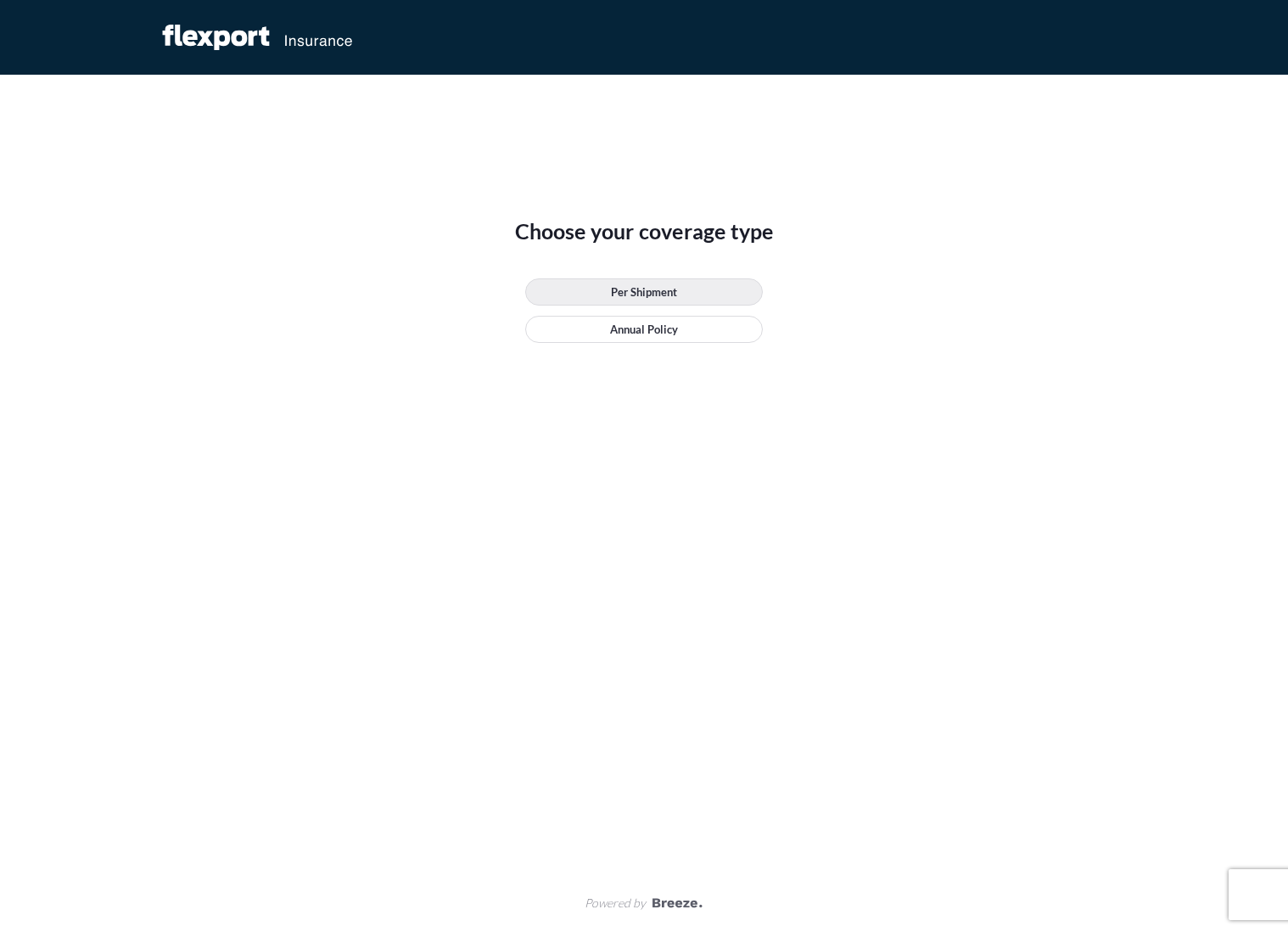
click at [713, 293] on link "Per Shipment" at bounding box center [643, 292] width 237 height 27
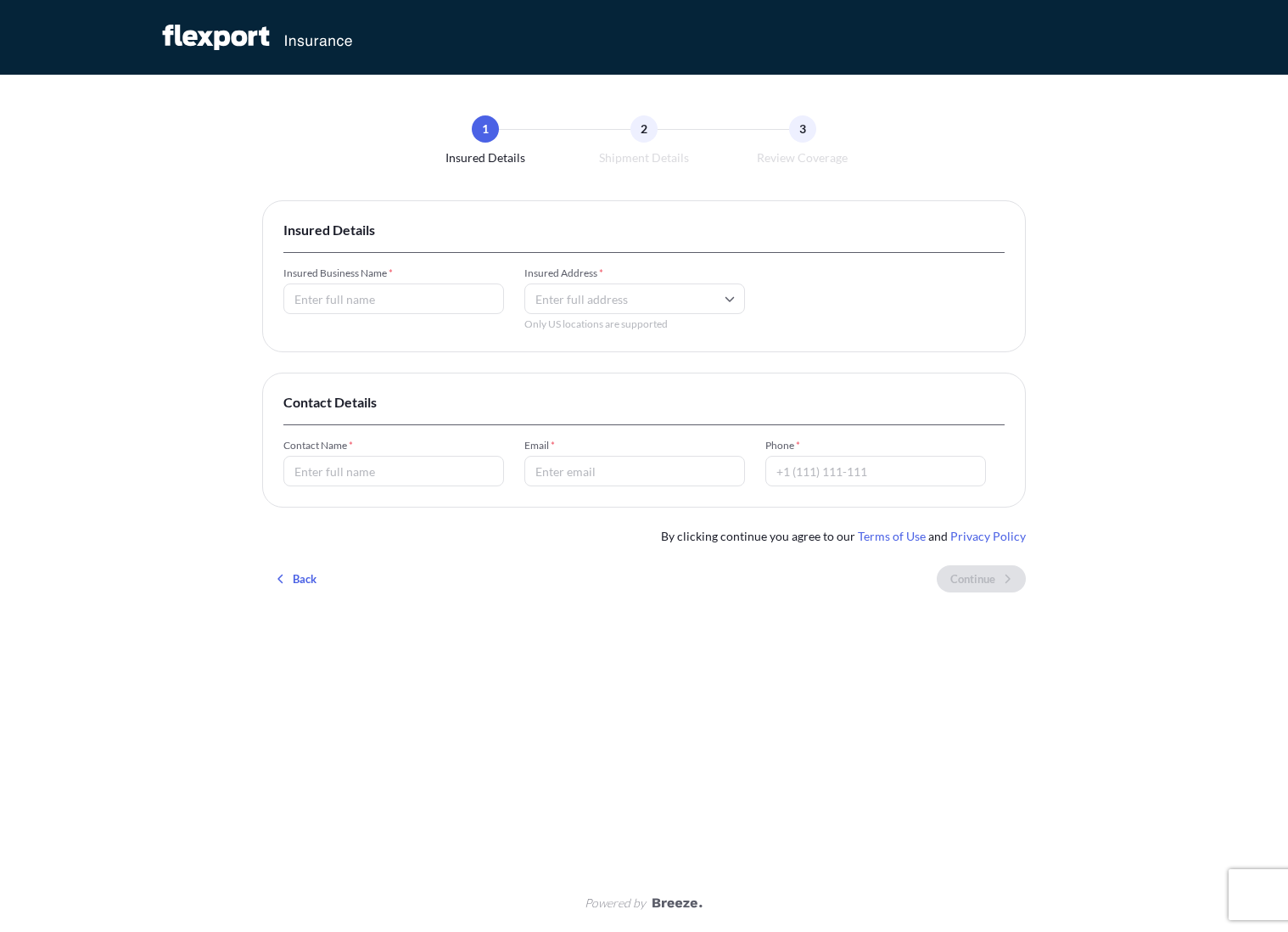
click at [667, 289] on input "Insured Address *" at bounding box center [634, 299] width 221 height 31
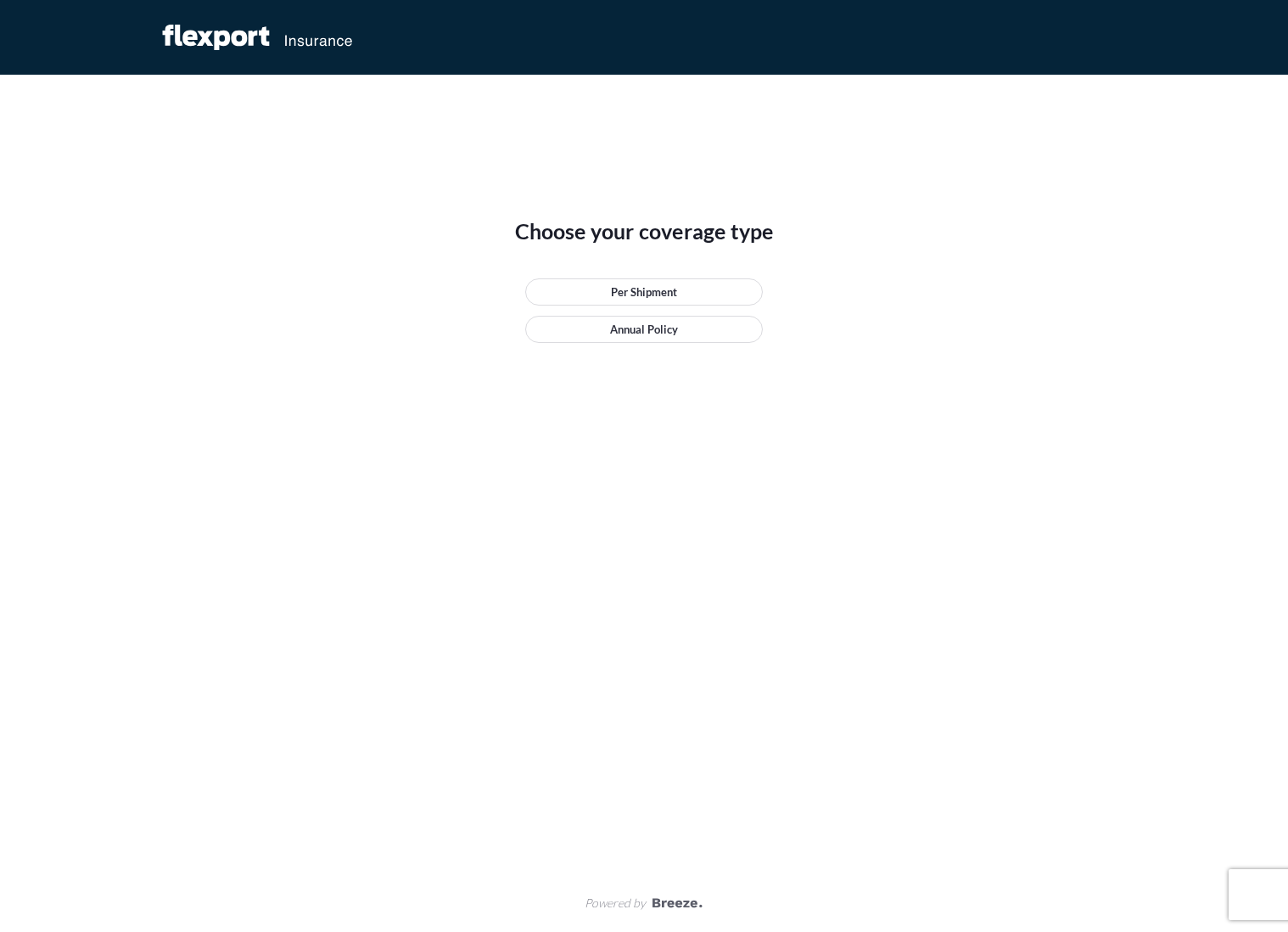
drag, startPoint x: 860, startPoint y: 549, endPoint x: 795, endPoint y: 433, distance: 133.0
click at [859, 549] on div "Choose your coverage type Per Shipment Annual Policy" at bounding box center [644, 475] width 764 height 799
